Goal: Information Seeking & Learning: Learn about a topic

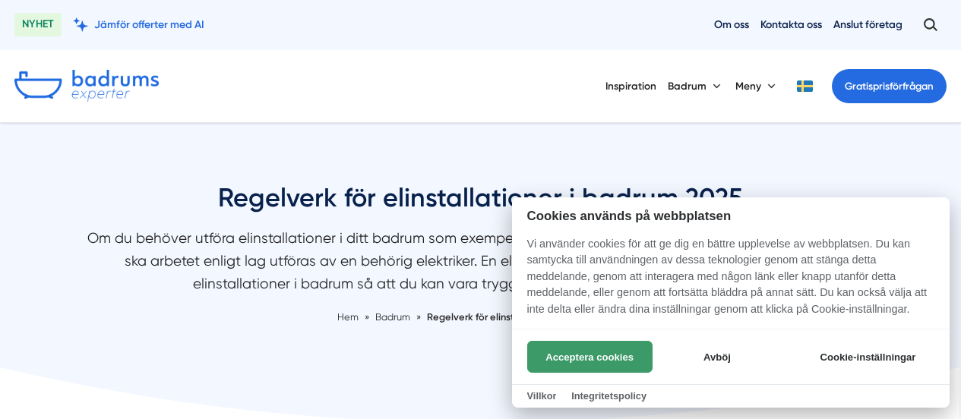
click at [619, 356] on button "Acceptera cookies" at bounding box center [589, 357] width 125 height 32
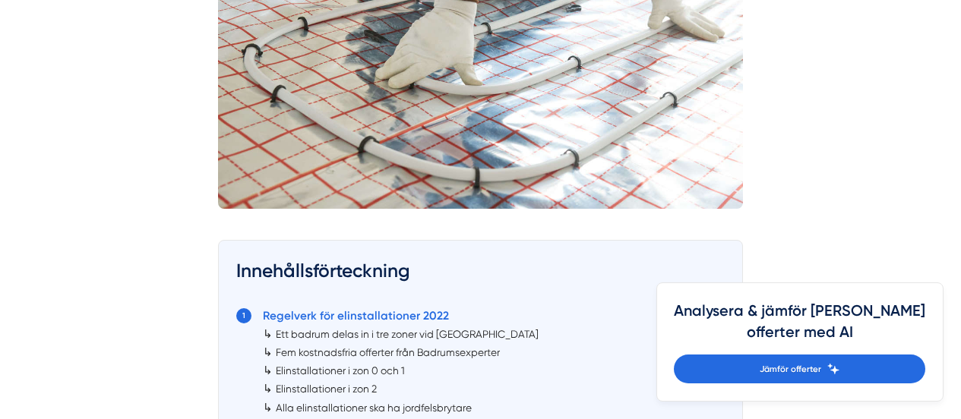
scroll to position [760, 0]
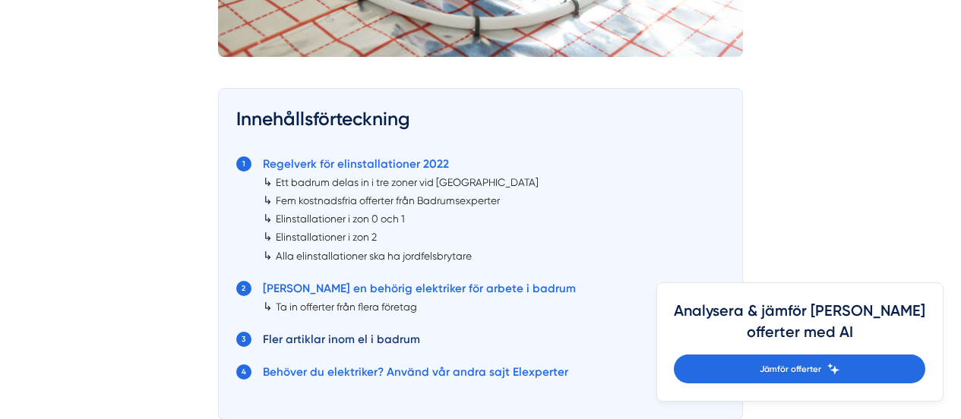
click at [321, 340] on link "Fler artiklar inom el i badrum" at bounding box center [341, 340] width 157 height 14
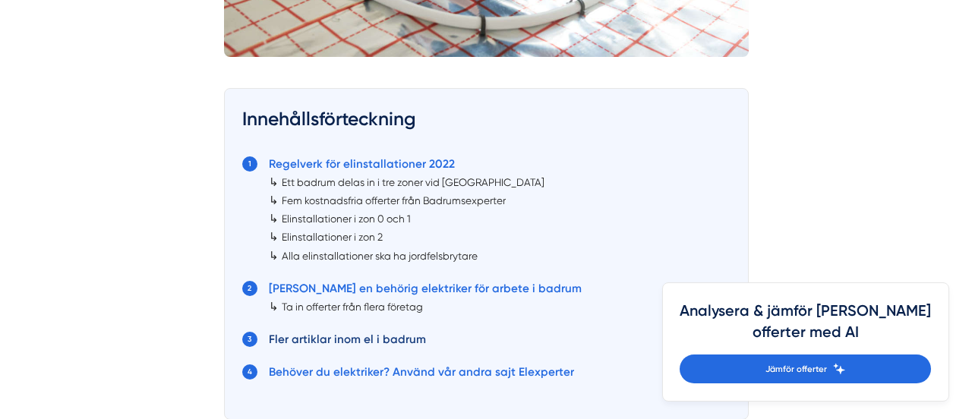
scroll to position [6102, 0]
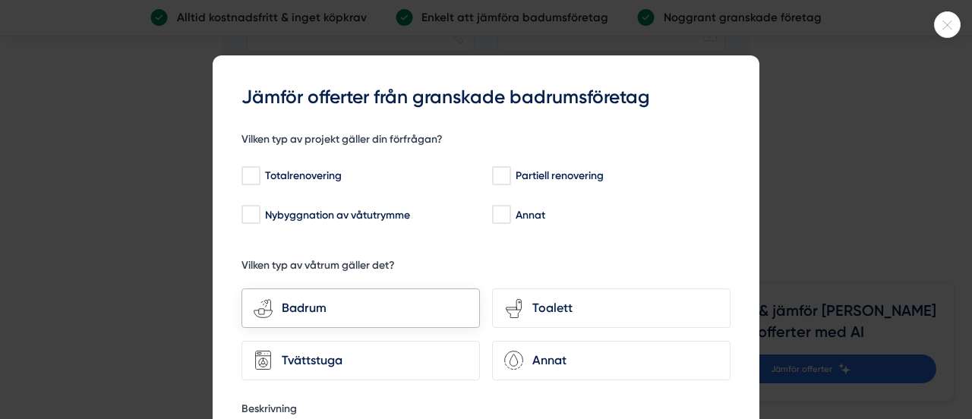
click at [365, 311] on div "Badrum" at bounding box center [370, 309] width 195 height 20
click at [0, 0] on input "bathroom-tub-towel Badrum" at bounding box center [0, 0] width 0 height 0
click at [244, 218] on input "Nybyggnation av våtutrymme" at bounding box center [250, 214] width 17 height 15
checkbox input "true"
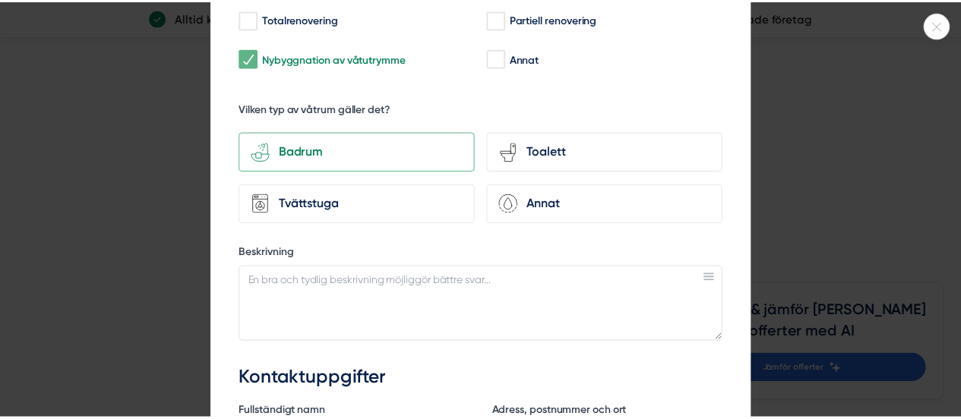
scroll to position [0, 0]
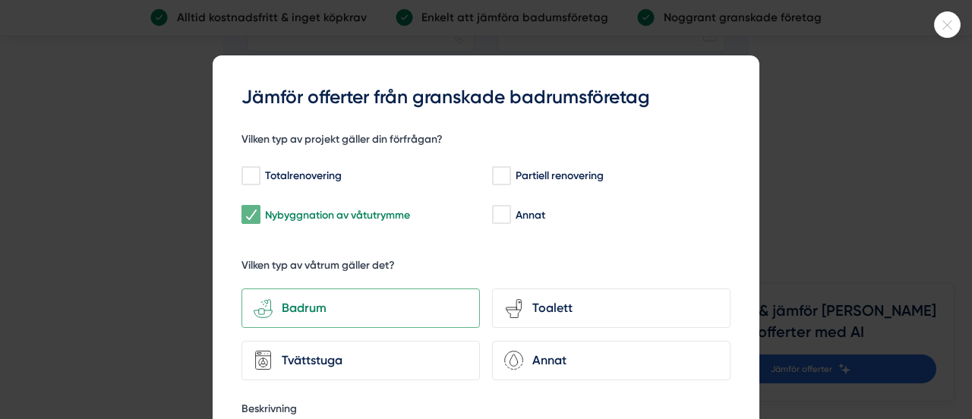
click at [946, 24] on icon at bounding box center [947, 25] width 25 height 9
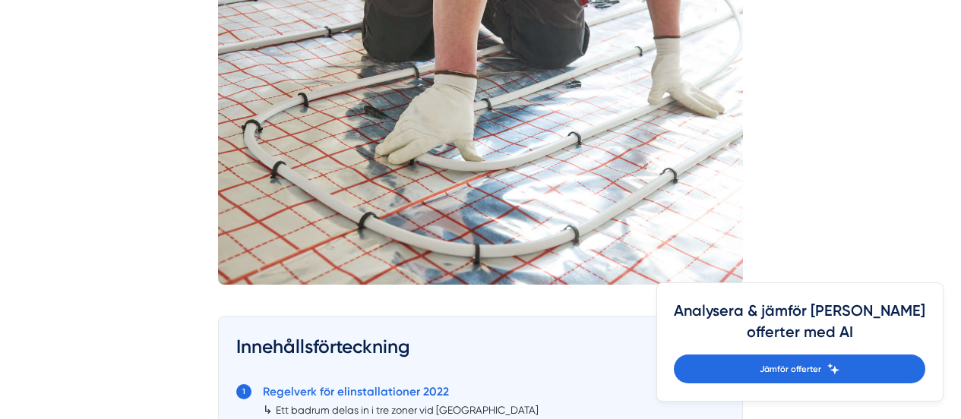
scroll to position [228, 0]
